Goal: Information Seeking & Learning: Learn about a topic

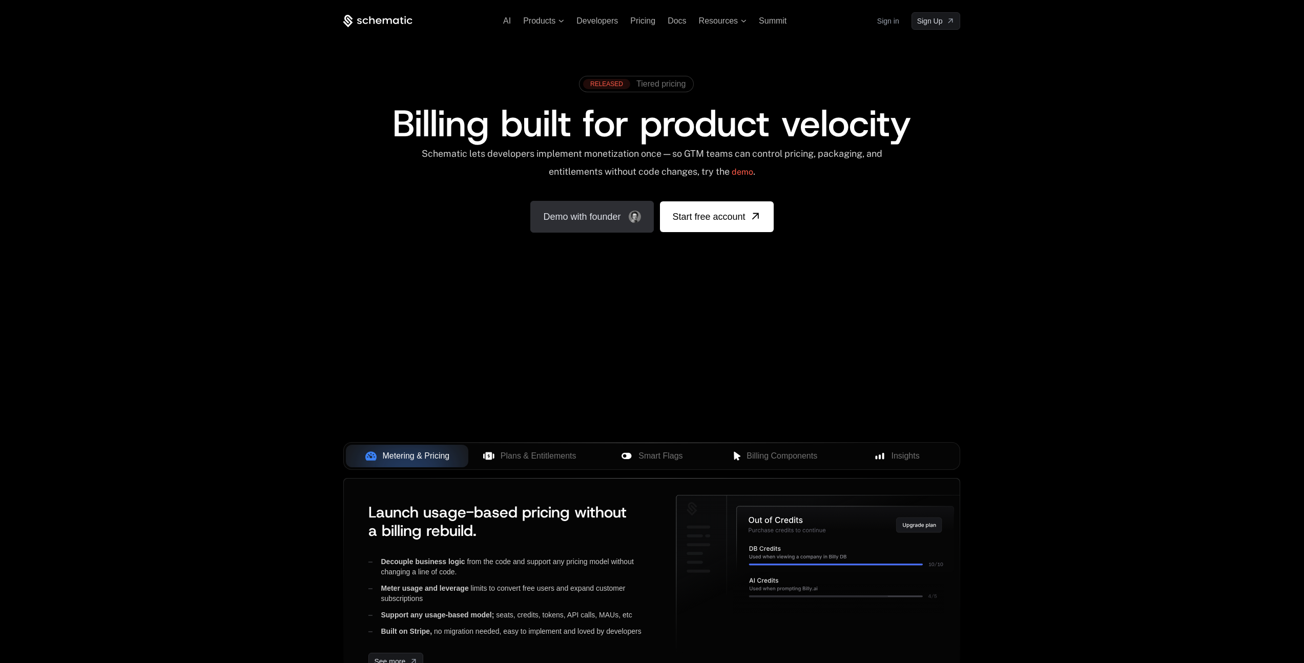
click at [638, 218] on img "Demo with founder, ,[object Object]" at bounding box center [635, 217] width 12 height 12
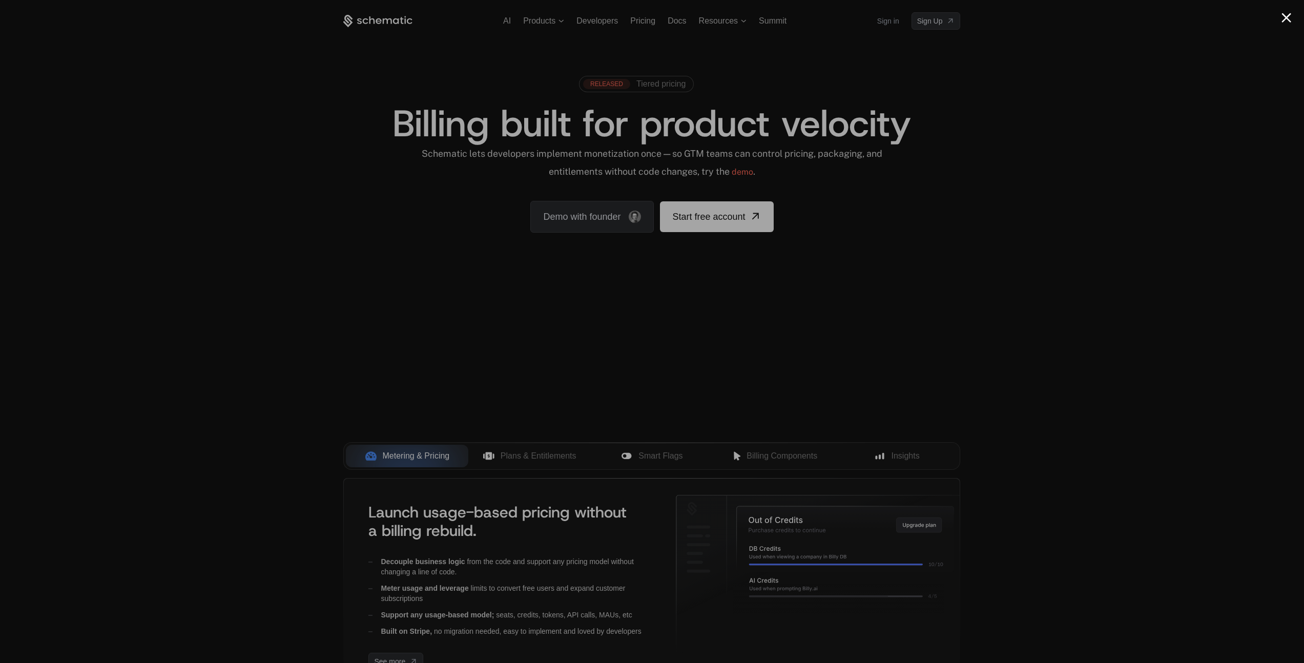
click at [1011, 144] on div at bounding box center [652, 331] width 1304 height 663
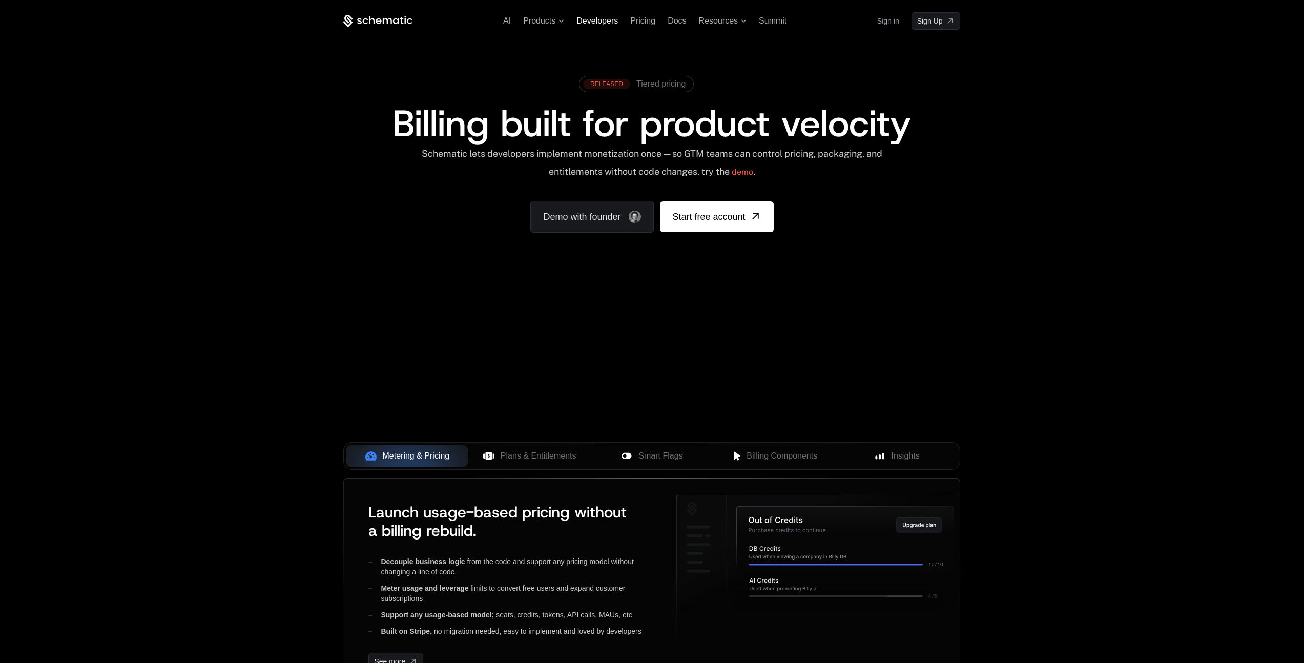
click at [600, 20] on span "Developers" at bounding box center [596, 20] width 41 height 9
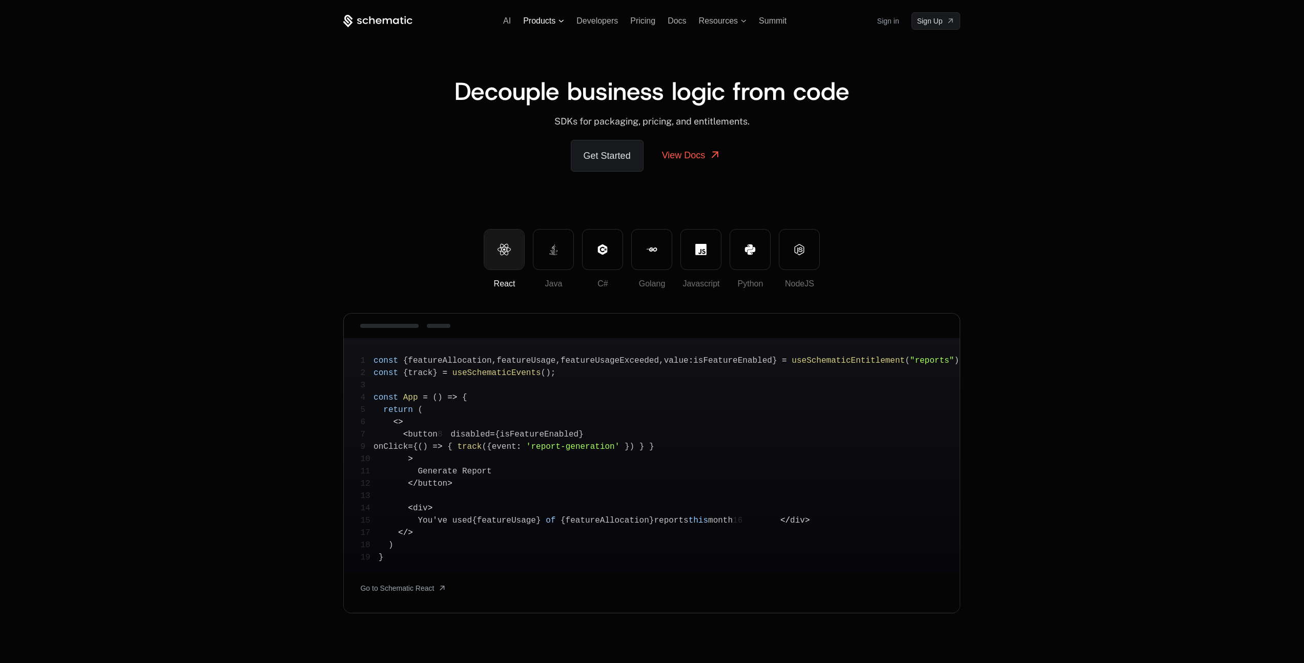
click at [544, 18] on span "Products" at bounding box center [539, 20] width 32 height 9
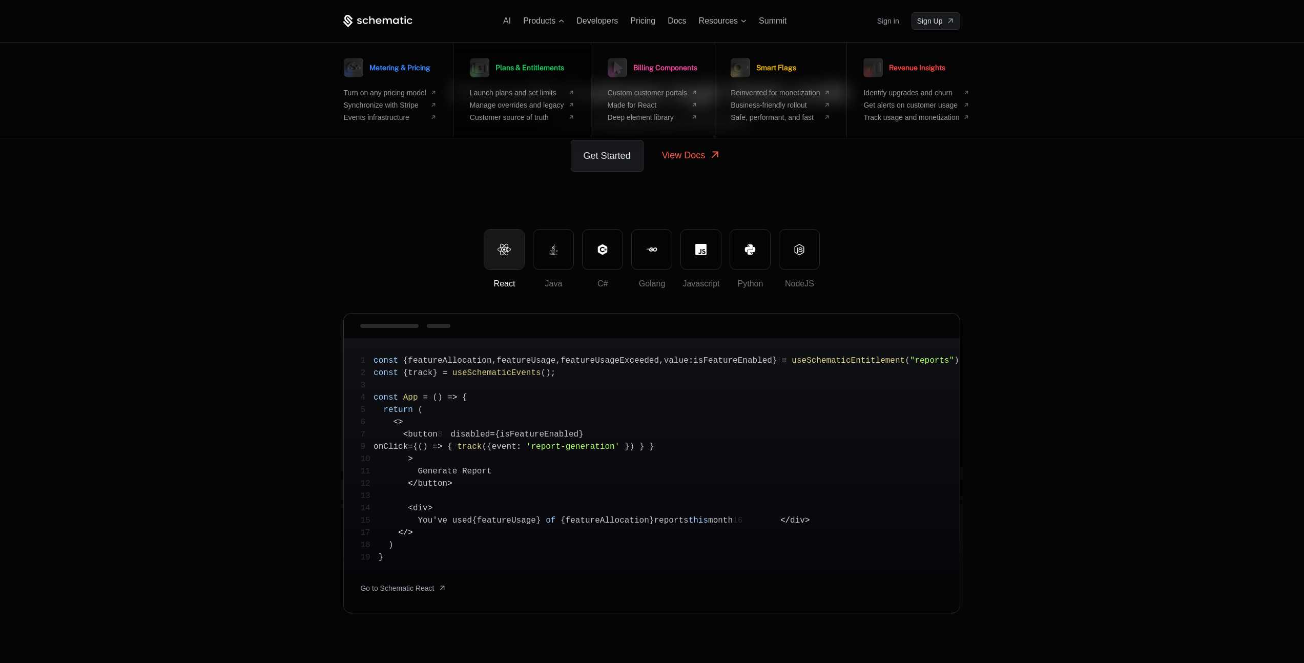
click at [538, 67] on span "Plans & Entitlements" at bounding box center [529, 67] width 69 height 7
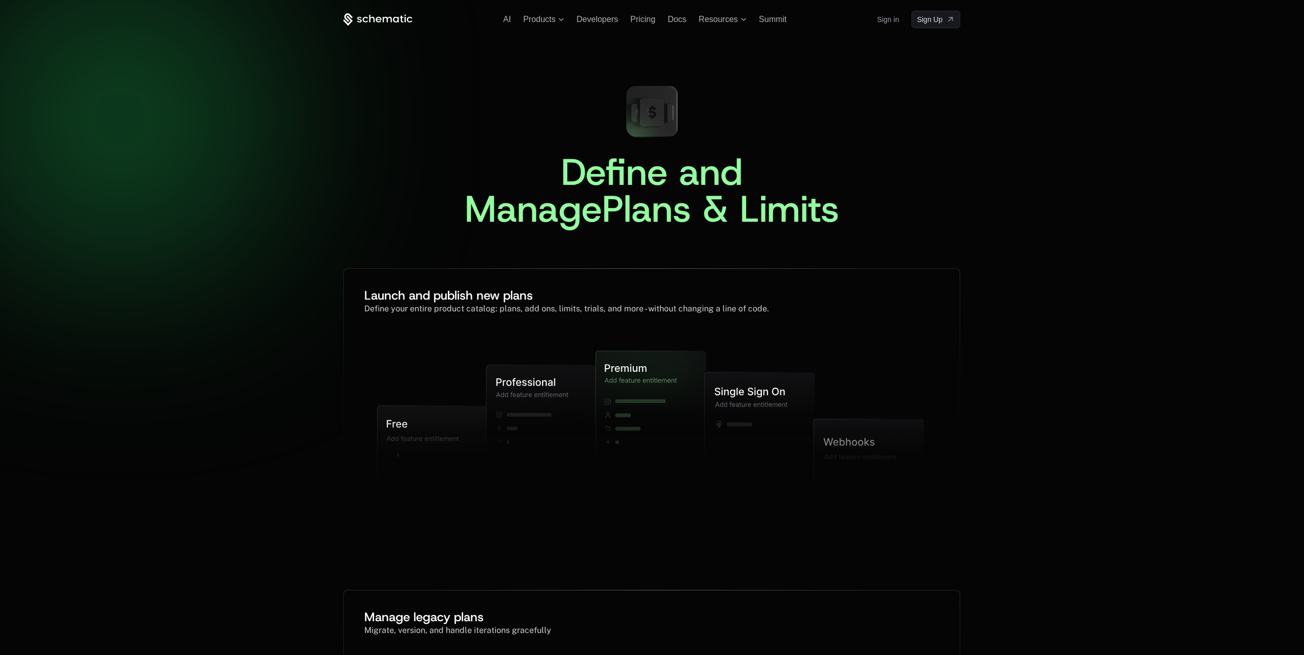
scroll to position [2, 0]
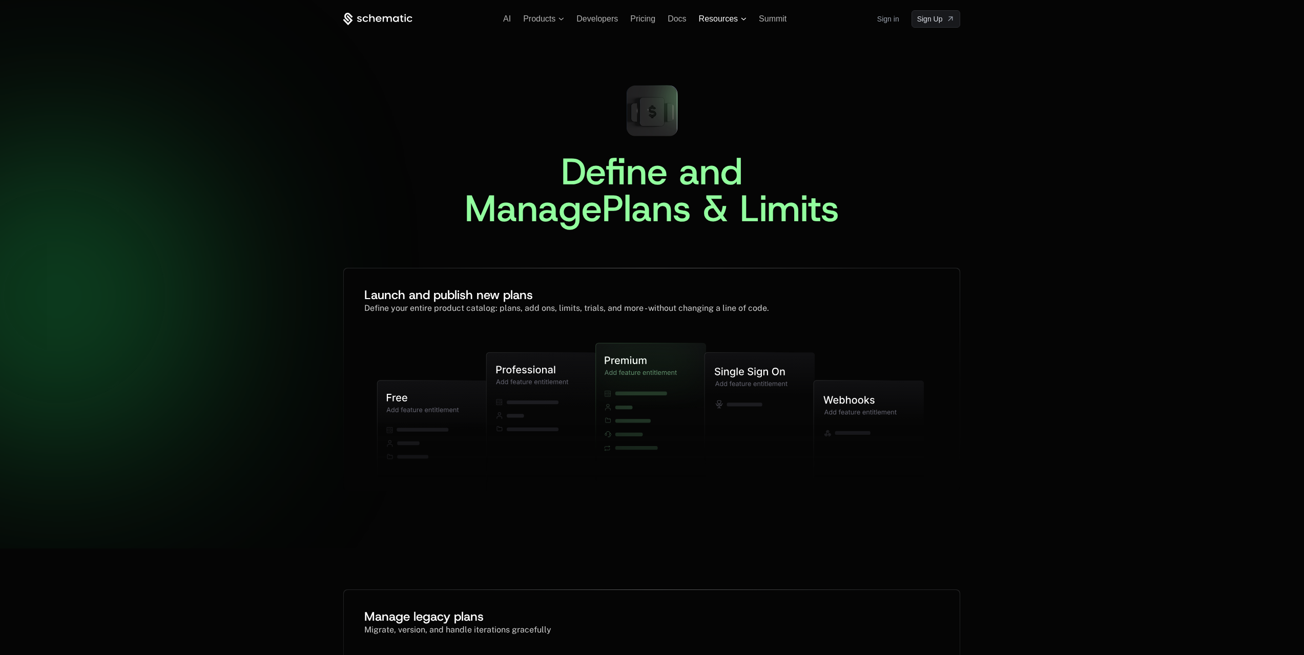
click at [729, 19] on span "Resources" at bounding box center [718, 18] width 39 height 9
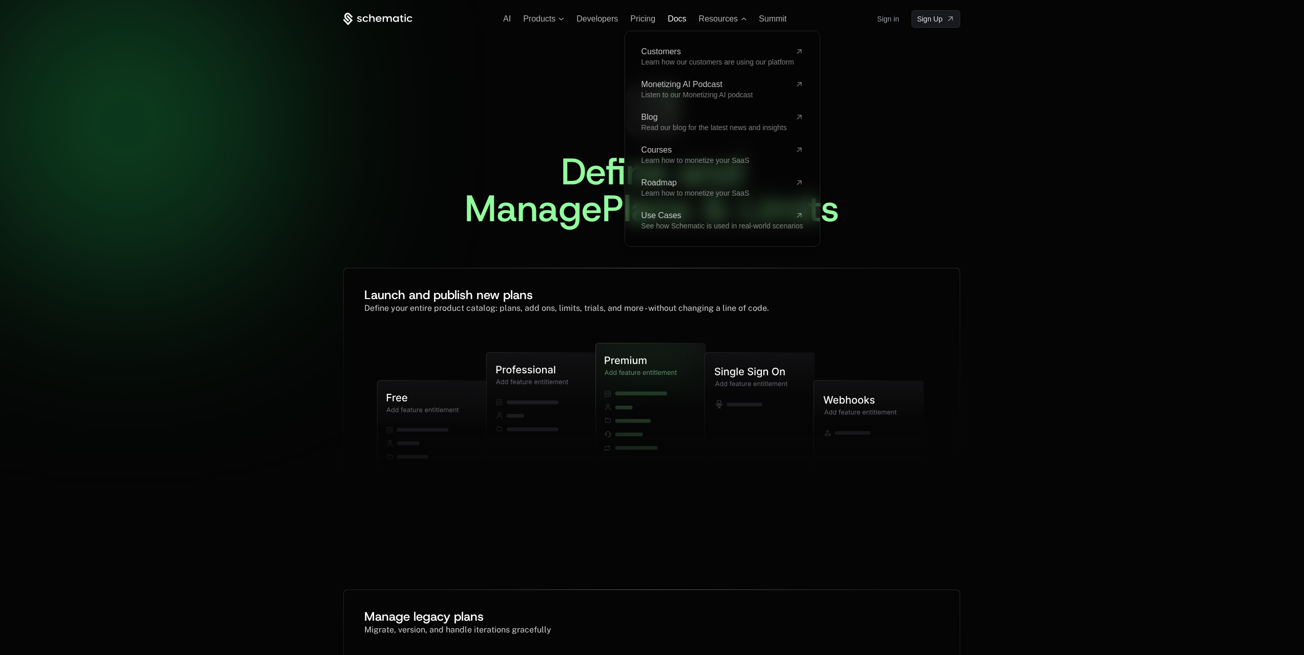
click at [674, 17] on span "Docs" at bounding box center [677, 18] width 18 height 9
